Goal: Task Accomplishment & Management: Manage account settings

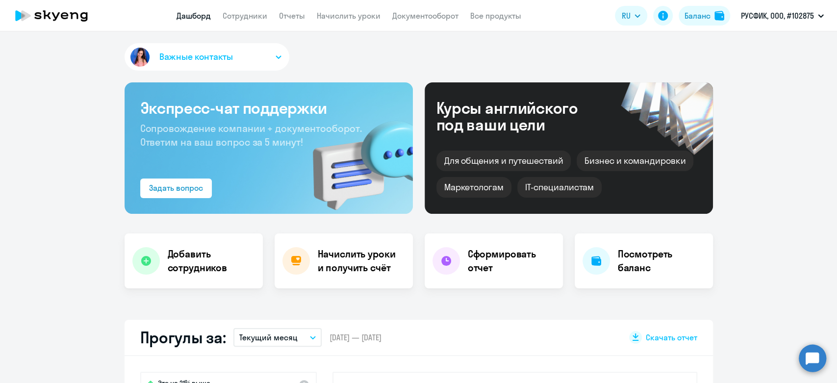
select select "30"
click at [340, 27] on app-header "Дашборд Сотрудники Отчеты Начислить уроки Документооборот Все продукты Дашборд …" at bounding box center [418, 15] width 837 height 31
click at [341, 18] on link "Начислить уроки" at bounding box center [349, 16] width 64 height 10
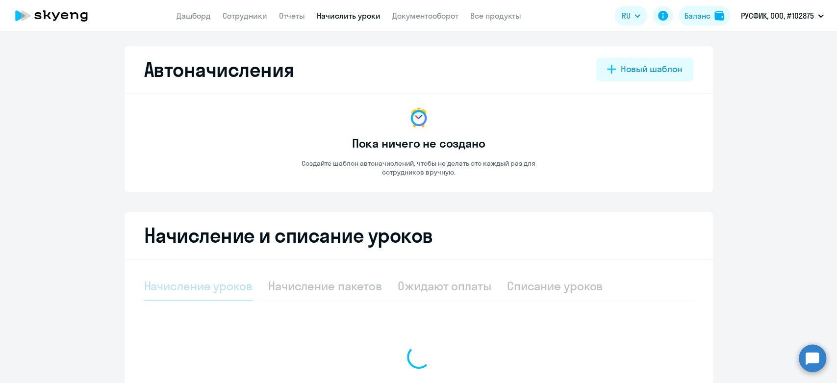
select select "10"
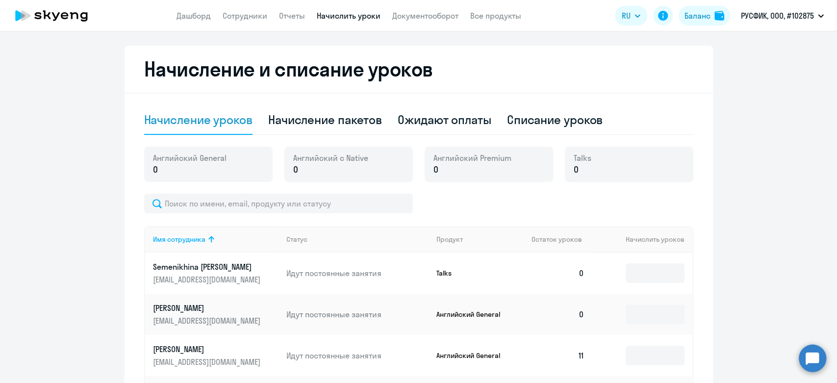
scroll to position [169, 0]
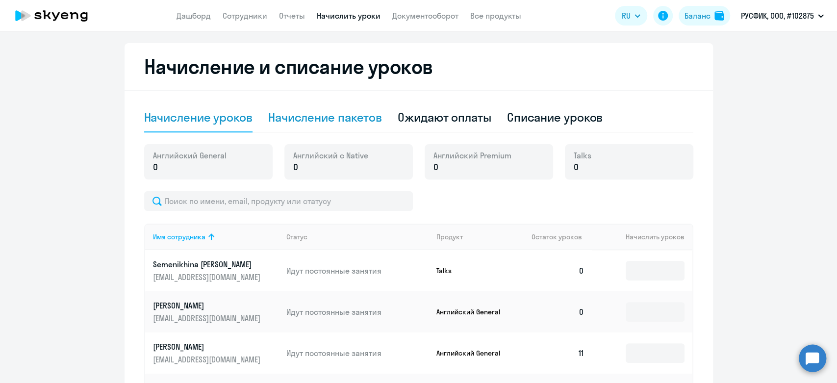
click at [318, 123] on div "Начисление пакетов" at bounding box center [325, 117] width 114 height 16
select select "10"
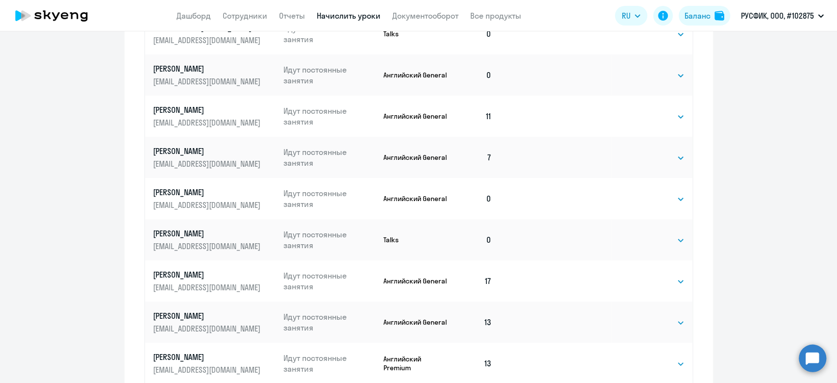
scroll to position [495, 0]
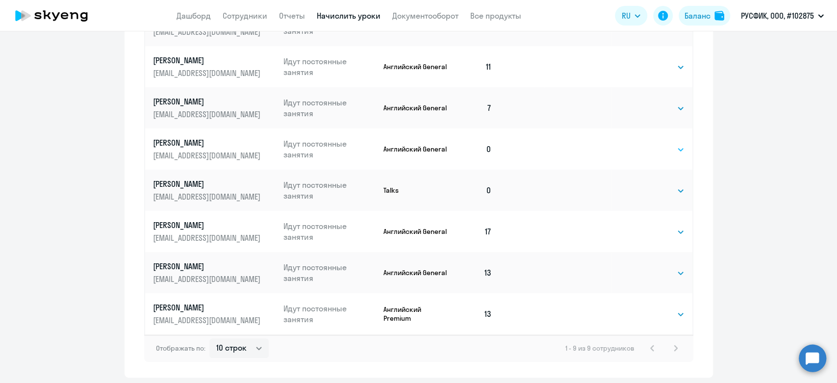
click at [659, 151] on select "Выбрать 4 8 16 32 64 96 128" at bounding box center [664, 150] width 40 height 12
select select "32"
click at [644, 144] on select "Выбрать 4 8 16 32 64 96 128" at bounding box center [664, 150] width 40 height 12
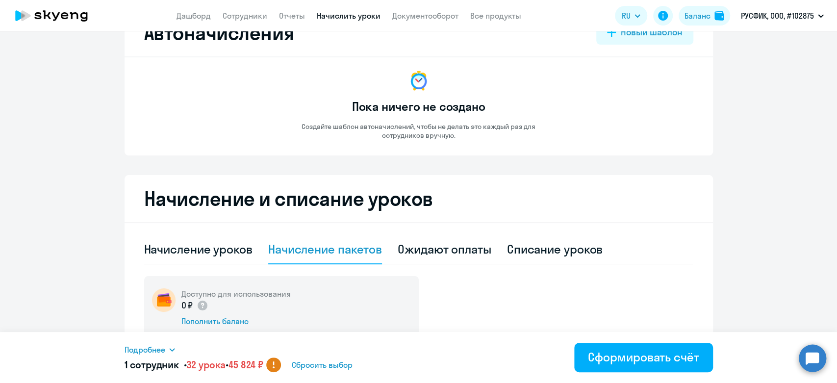
scroll to position [0, 0]
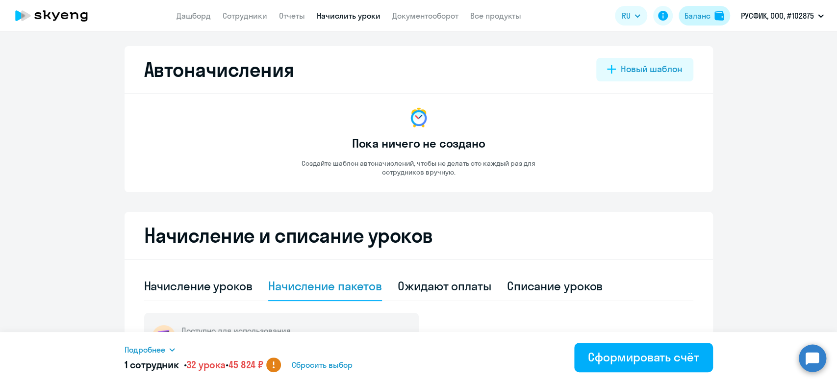
click at [692, 17] on div "Баланс" at bounding box center [697, 16] width 26 height 12
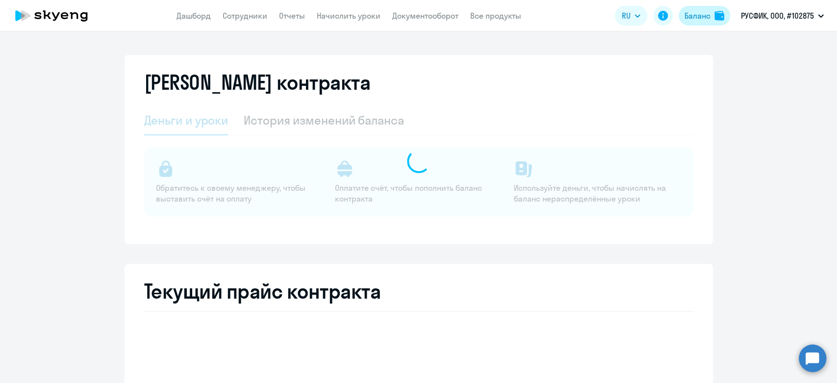
select select "english_adult_not_native_speaker"
